Goal: Task Accomplishment & Management: Use online tool/utility

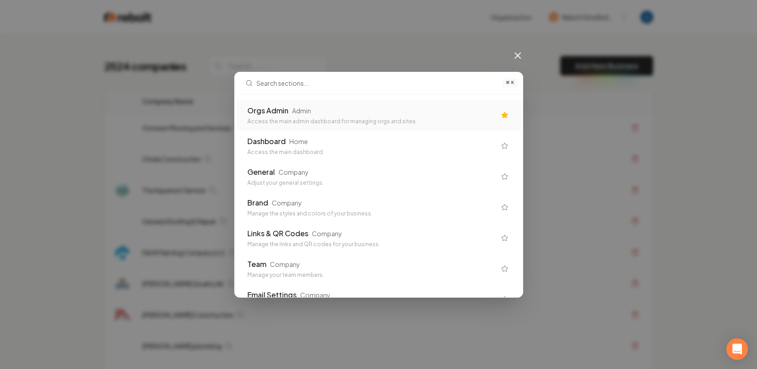
click at [407, 116] on div "Orgs Admin Admin Access the main admin dashboard for managing orgs and sites" at bounding box center [372, 115] width 248 height 20
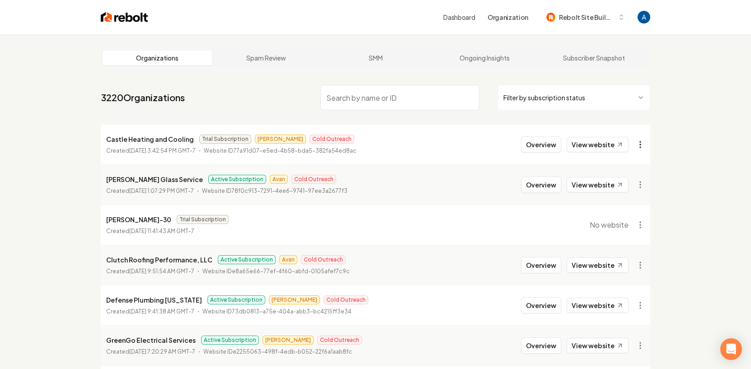
click at [642, 146] on html "Dashboard Organization Rebolt Site Builder Organizations Spam Review SMM Ongoin…" at bounding box center [375, 184] width 751 height 369
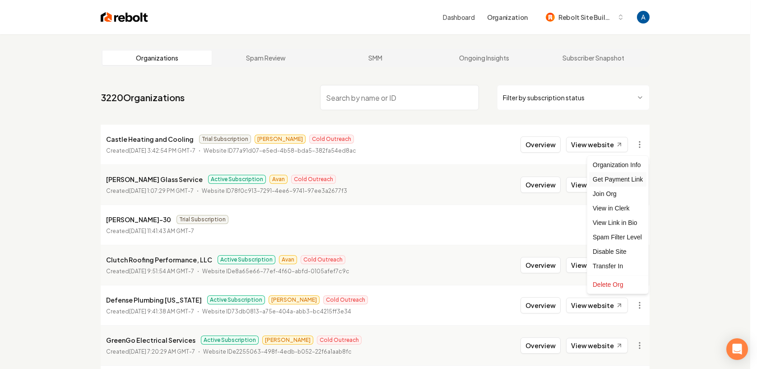
click at [634, 179] on div "Get Payment Link" at bounding box center [617, 179] width 57 height 14
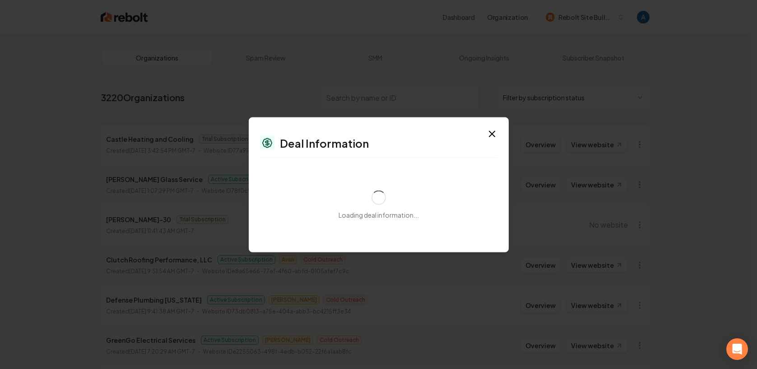
select select "**********"
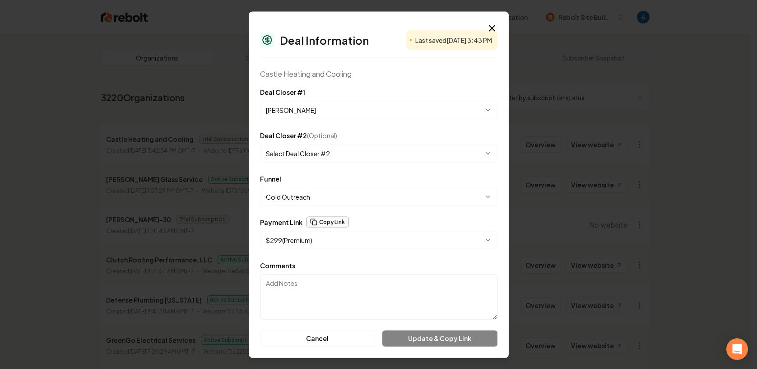
click at [314, 221] on rect "button" at bounding box center [315, 222] width 4 height 4
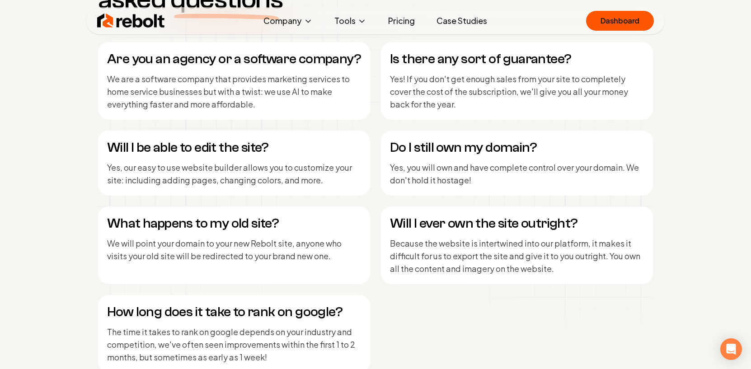
scroll to position [3786, 0]
